Goal: Check status

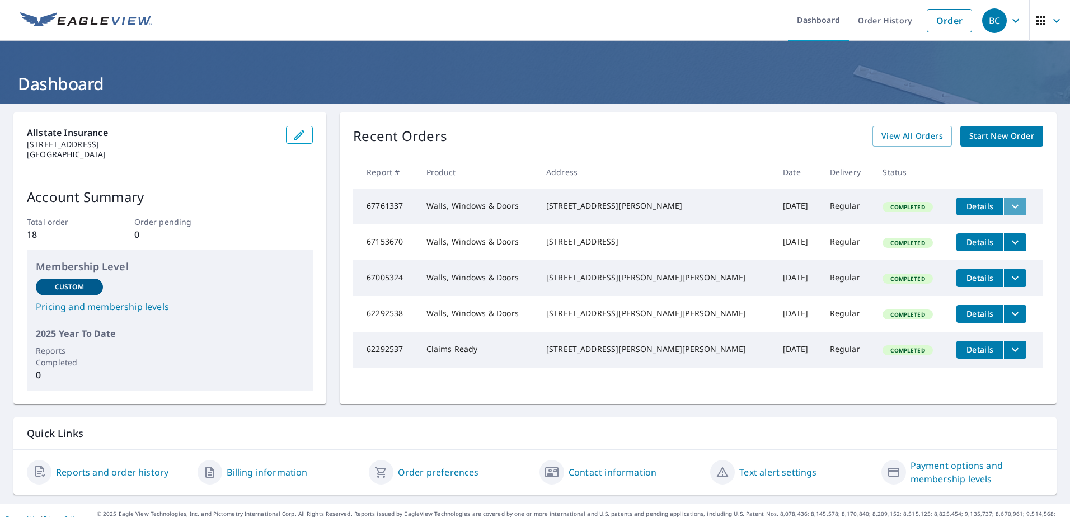
click at [1008, 212] on icon "filesDropdownBtn-67761337" at bounding box center [1014, 206] width 13 height 13
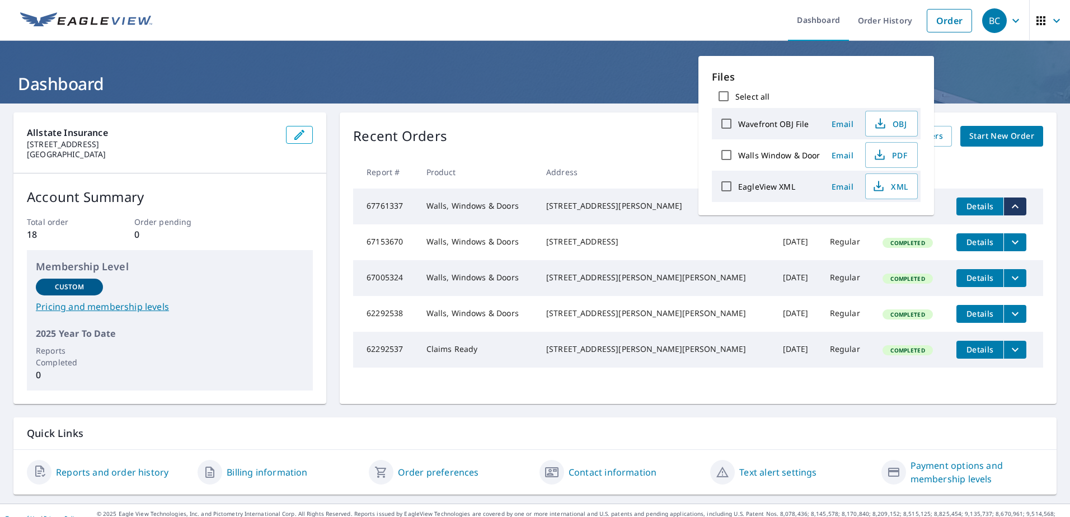
click at [874, 246] on td "Completed" at bounding box center [911, 242] width 74 height 36
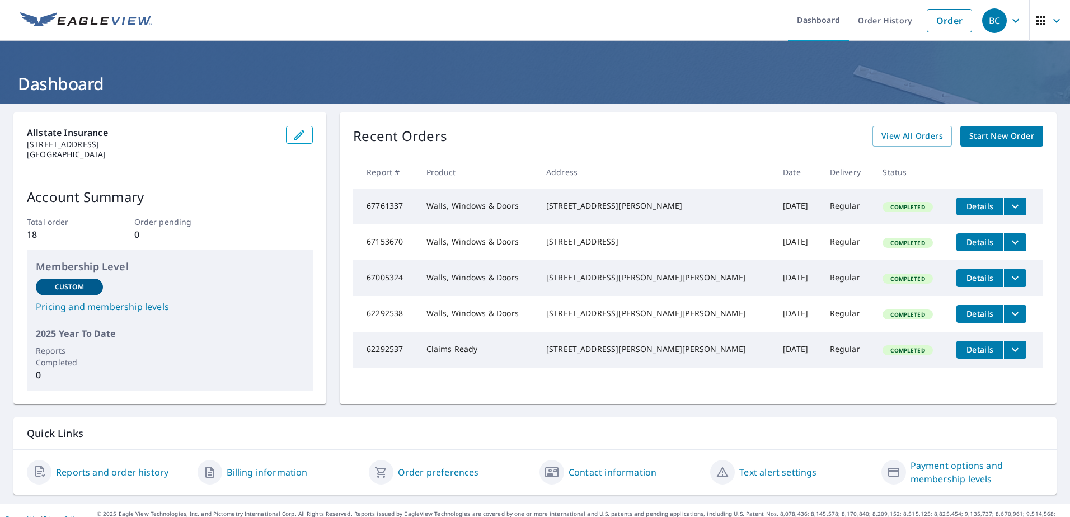
click at [884, 205] on span "Completed" at bounding box center [908, 207] width 48 height 8
click at [969, 208] on span "Details" at bounding box center [980, 206] width 34 height 11
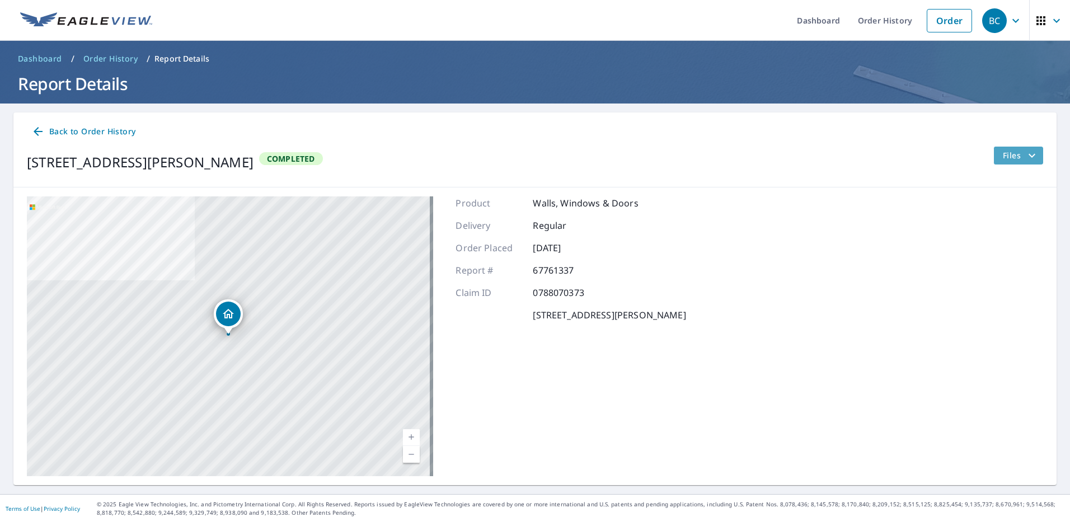
click at [1003, 157] on span "Files" at bounding box center [1021, 155] width 36 height 13
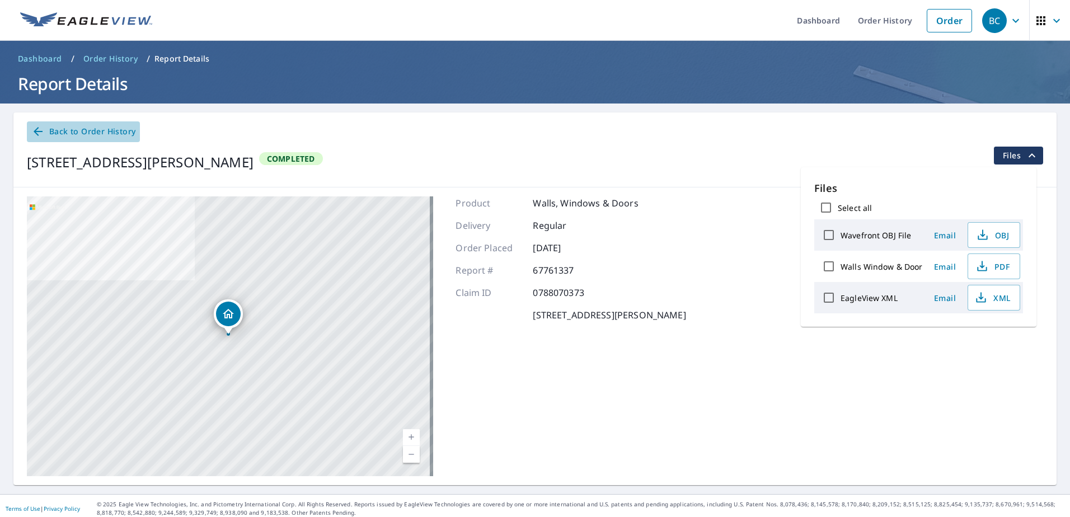
click at [77, 135] on span "Back to Order History" at bounding box center [83, 132] width 104 height 14
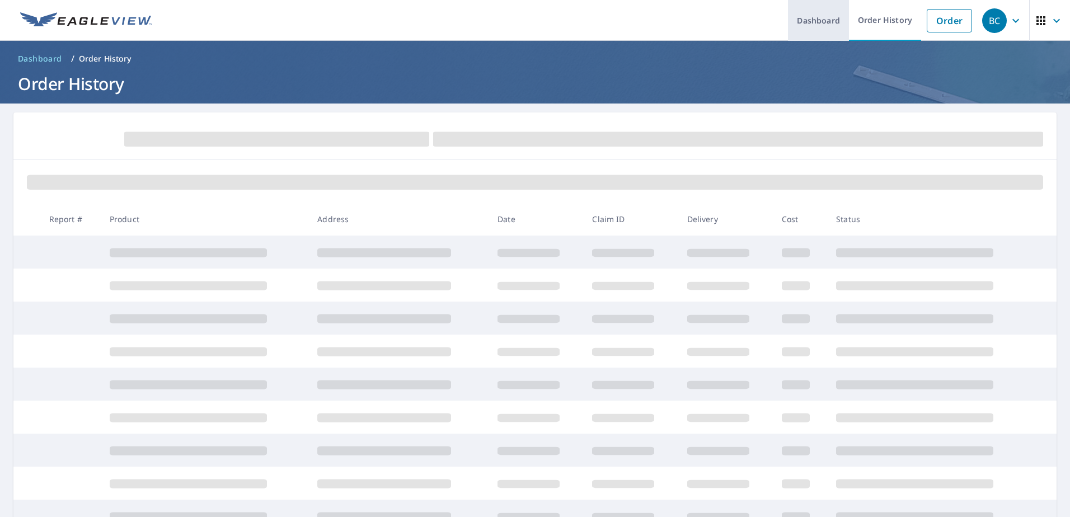
click at [837, 24] on link "Dashboard" at bounding box center [818, 20] width 61 height 41
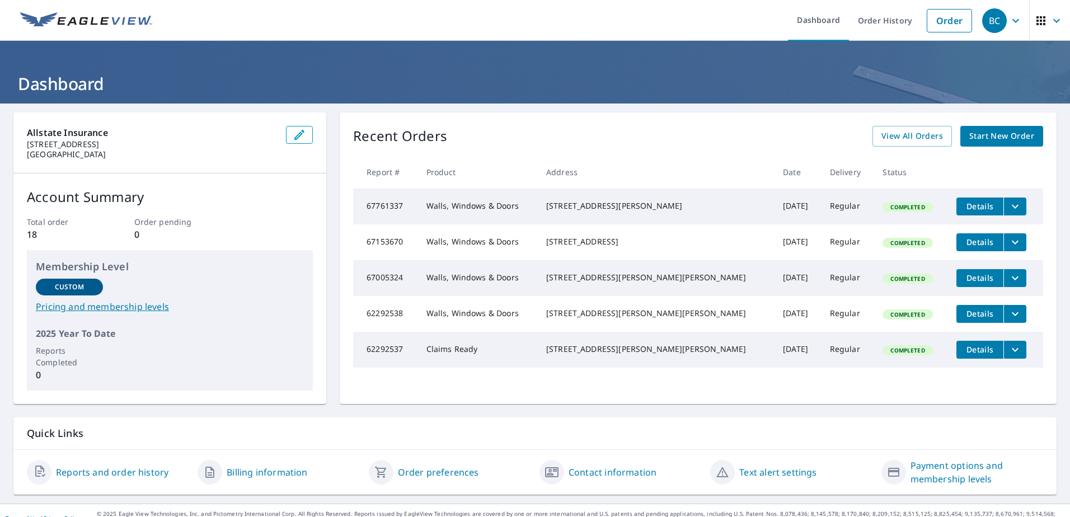
click at [1008, 205] on icon "filesDropdownBtn-67761337" at bounding box center [1014, 206] width 13 height 13
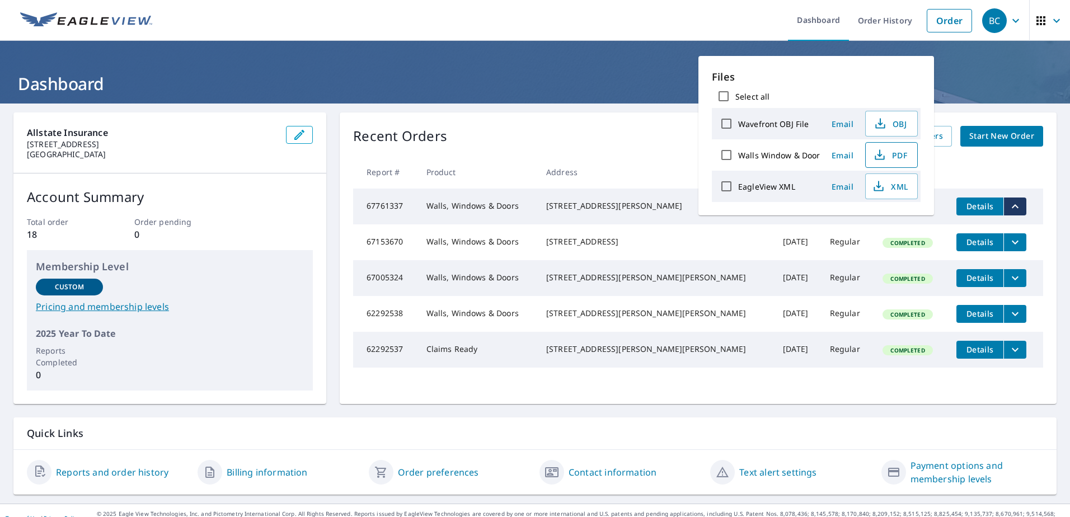
click at [879, 154] on icon "button" at bounding box center [879, 152] width 5 height 7
